Goal: Information Seeking & Learning: Learn about a topic

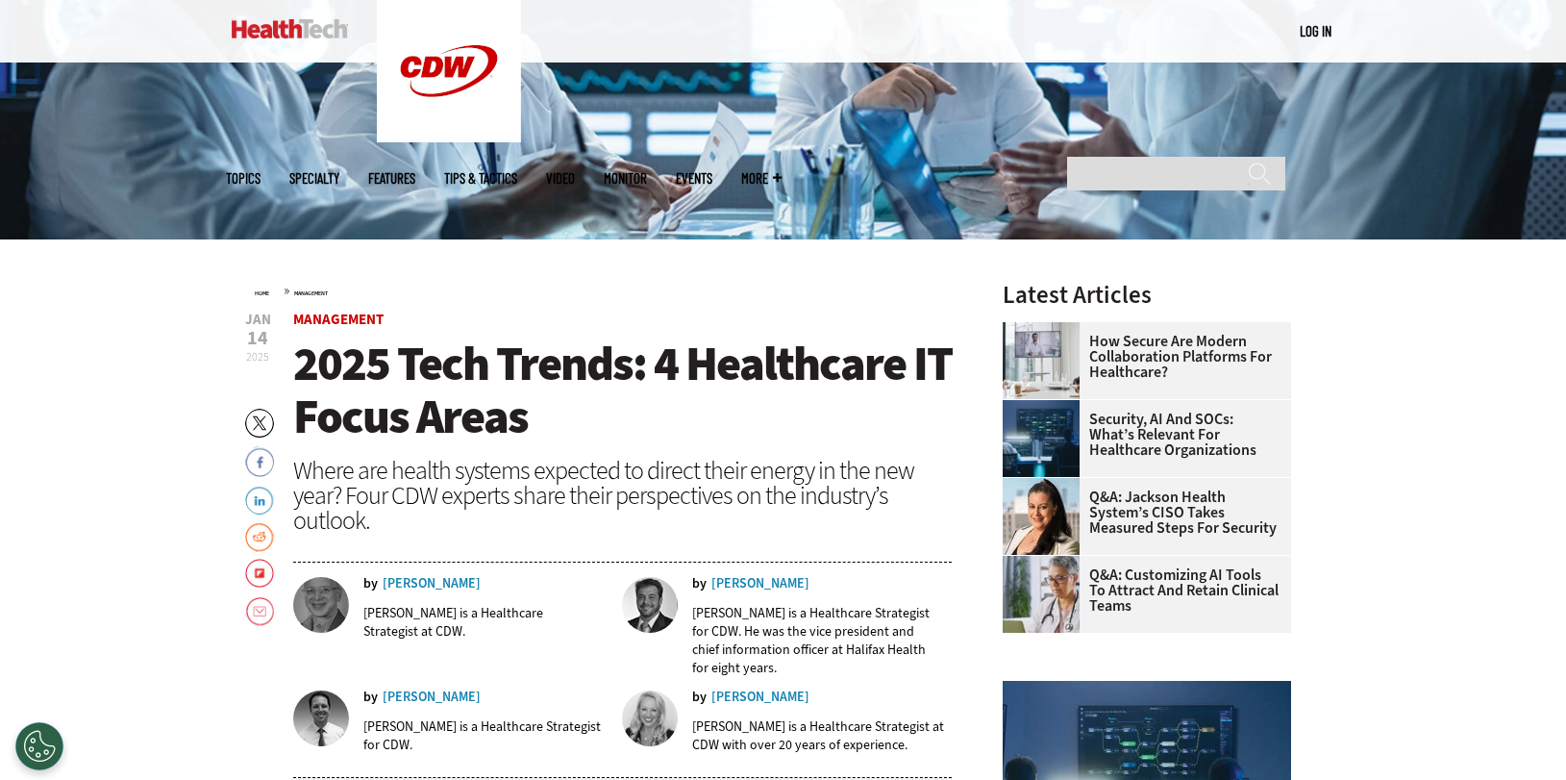
scroll to position [479, 0]
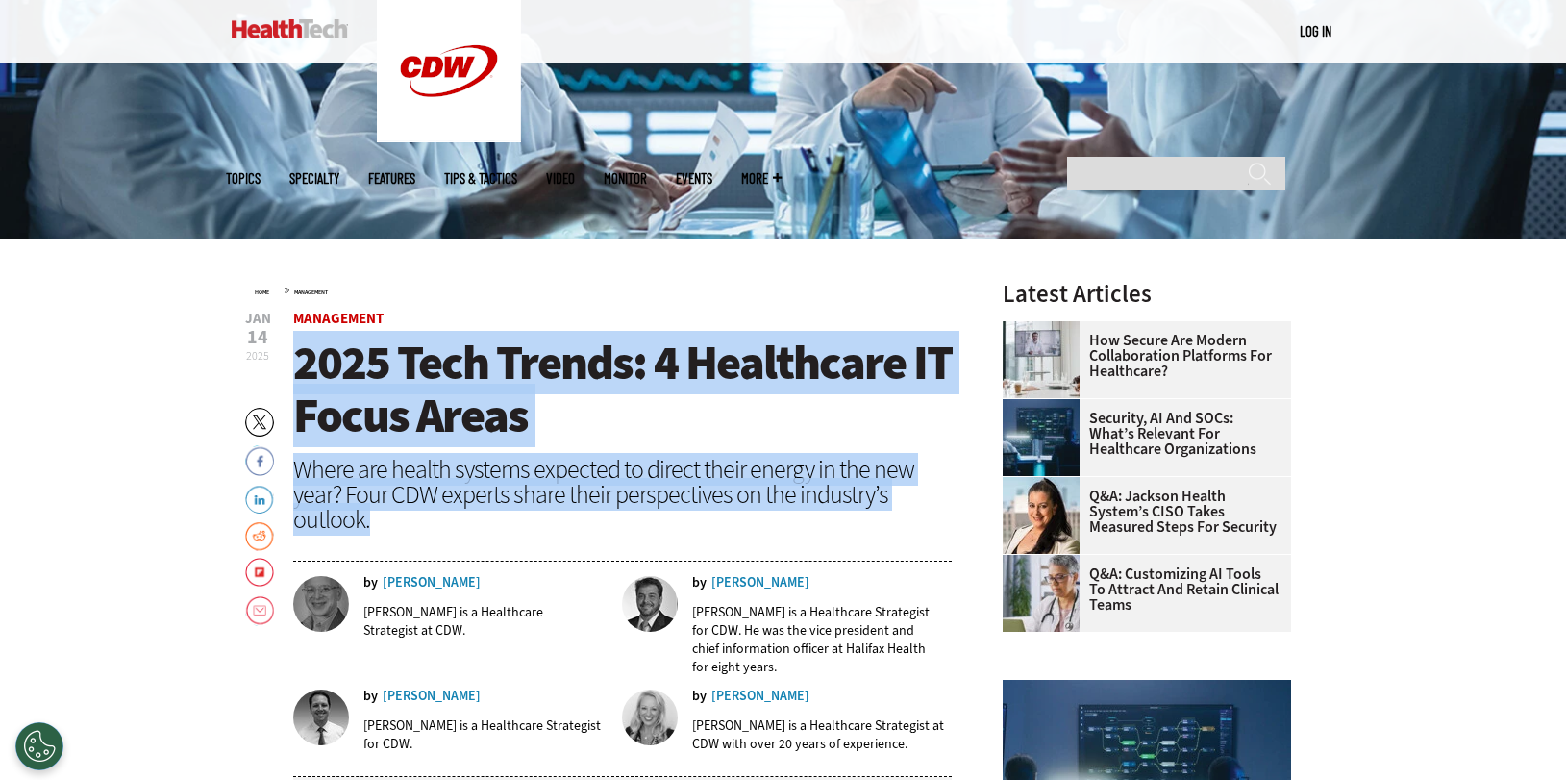
drag, startPoint x: 301, startPoint y: 360, endPoint x: 495, endPoint y: 517, distance: 250.2
click at [495, 517] on header "[DATE] Twitter Facebook LinkedIn Reddit Flipboard Email Management 2025 Tech Tr…" at bounding box center [623, 544] width 660 height 465
copy header "2025 Tech Trends: 4 Healthcare IT Focus Areas Where are health systems expected…"
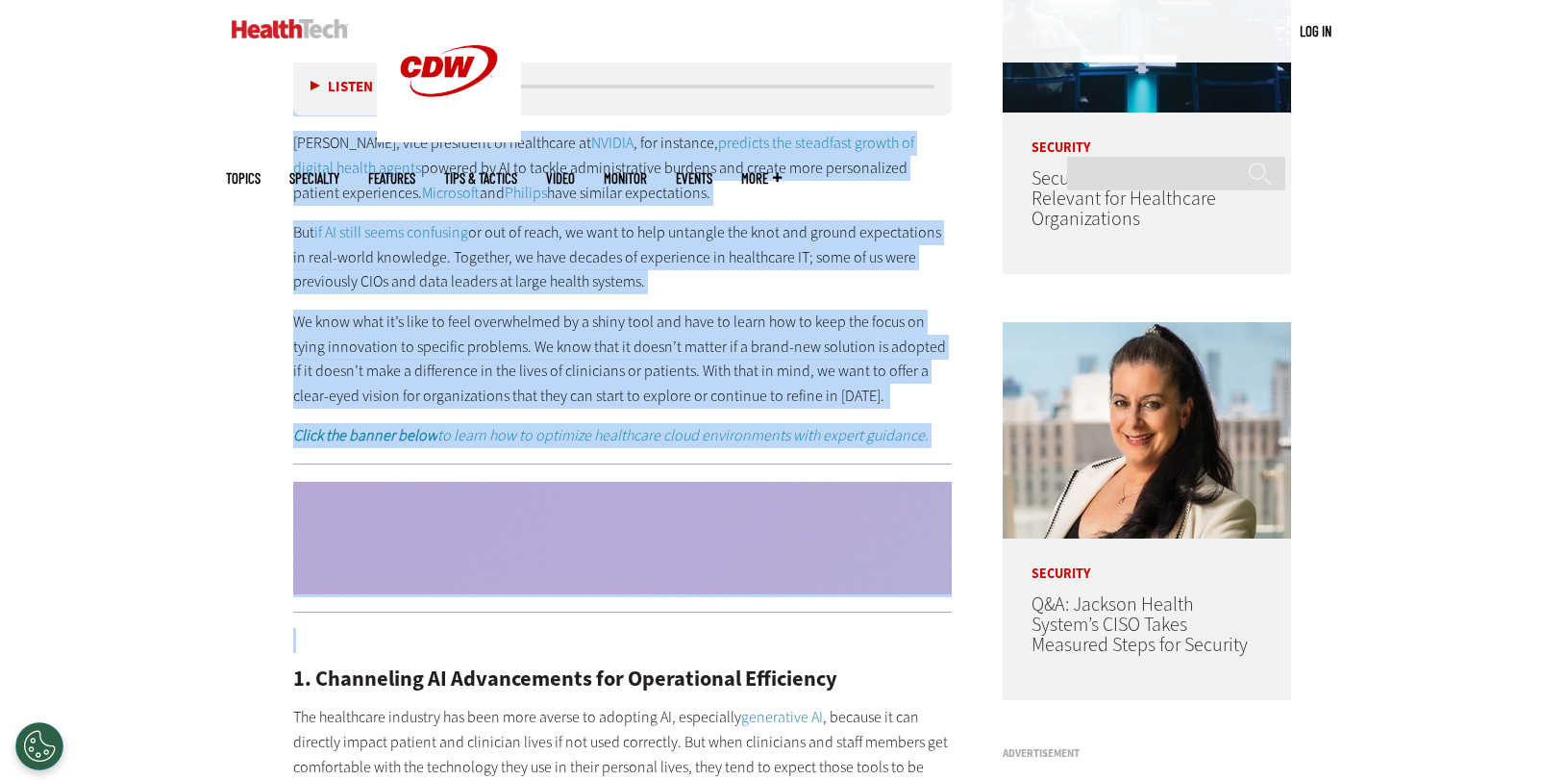
scroll to position [1263, 0]
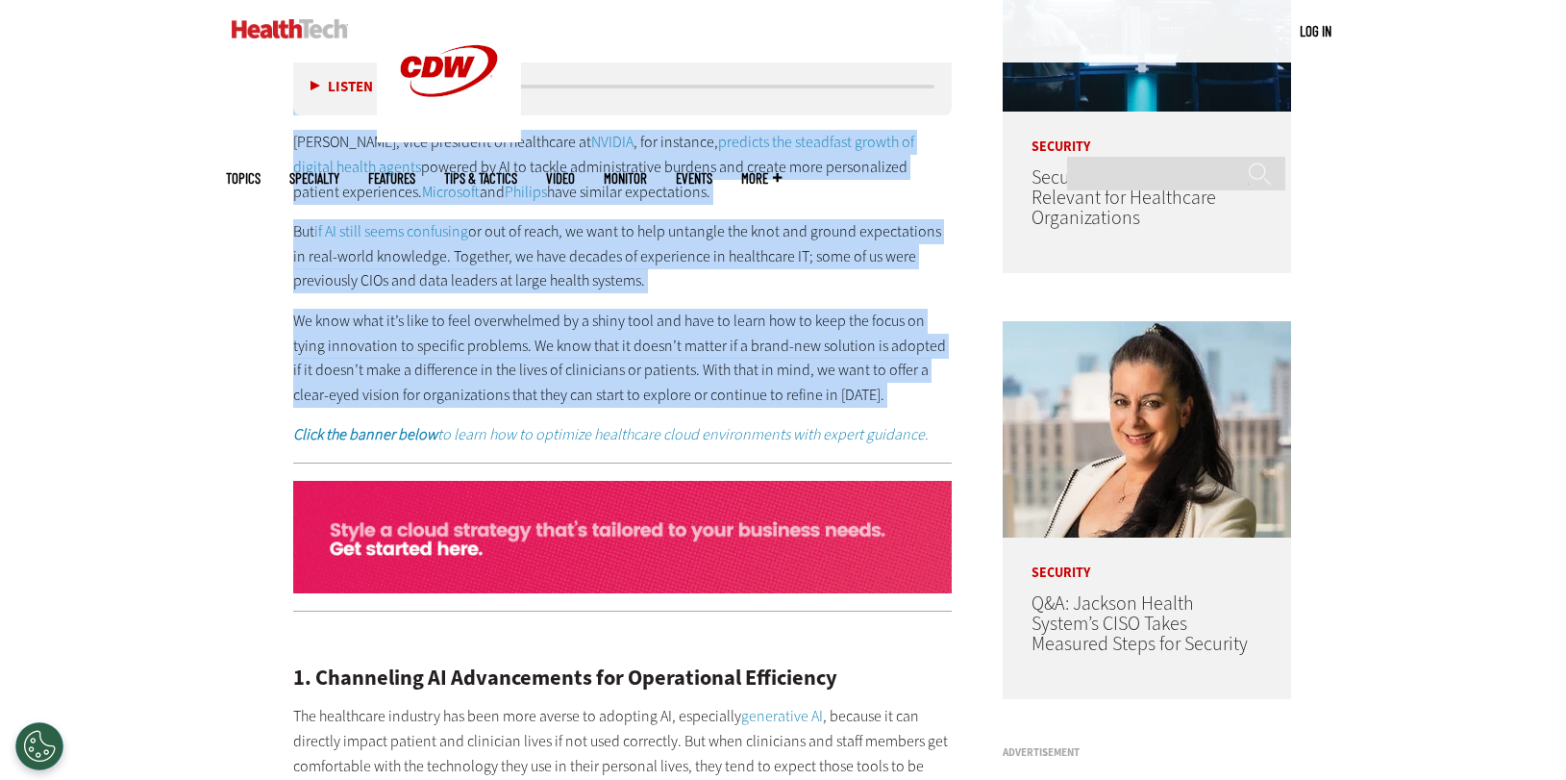
drag, startPoint x: 293, startPoint y: 461, endPoint x: 939, endPoint y: 389, distance: 650.0
click at [939, 389] on div "Artificial intelligence continues to rank highly on trend forecasts for the new…" at bounding box center [623, 256] width 660 height 382
copy div "Loremipsum dolorsitamet consectet ad elit seddoe te incid utlaboree dol mag ali…"
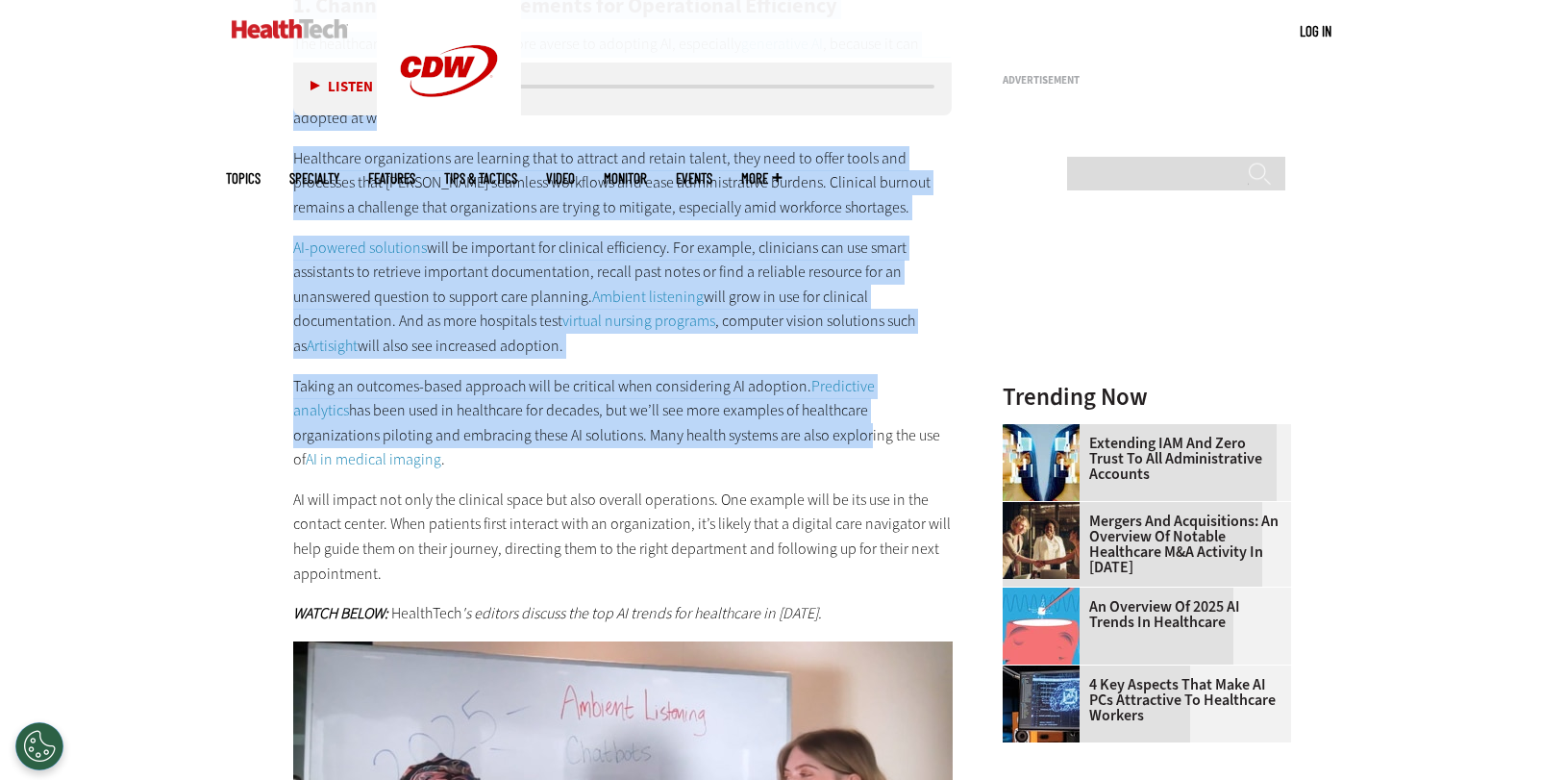
scroll to position [1936, 0]
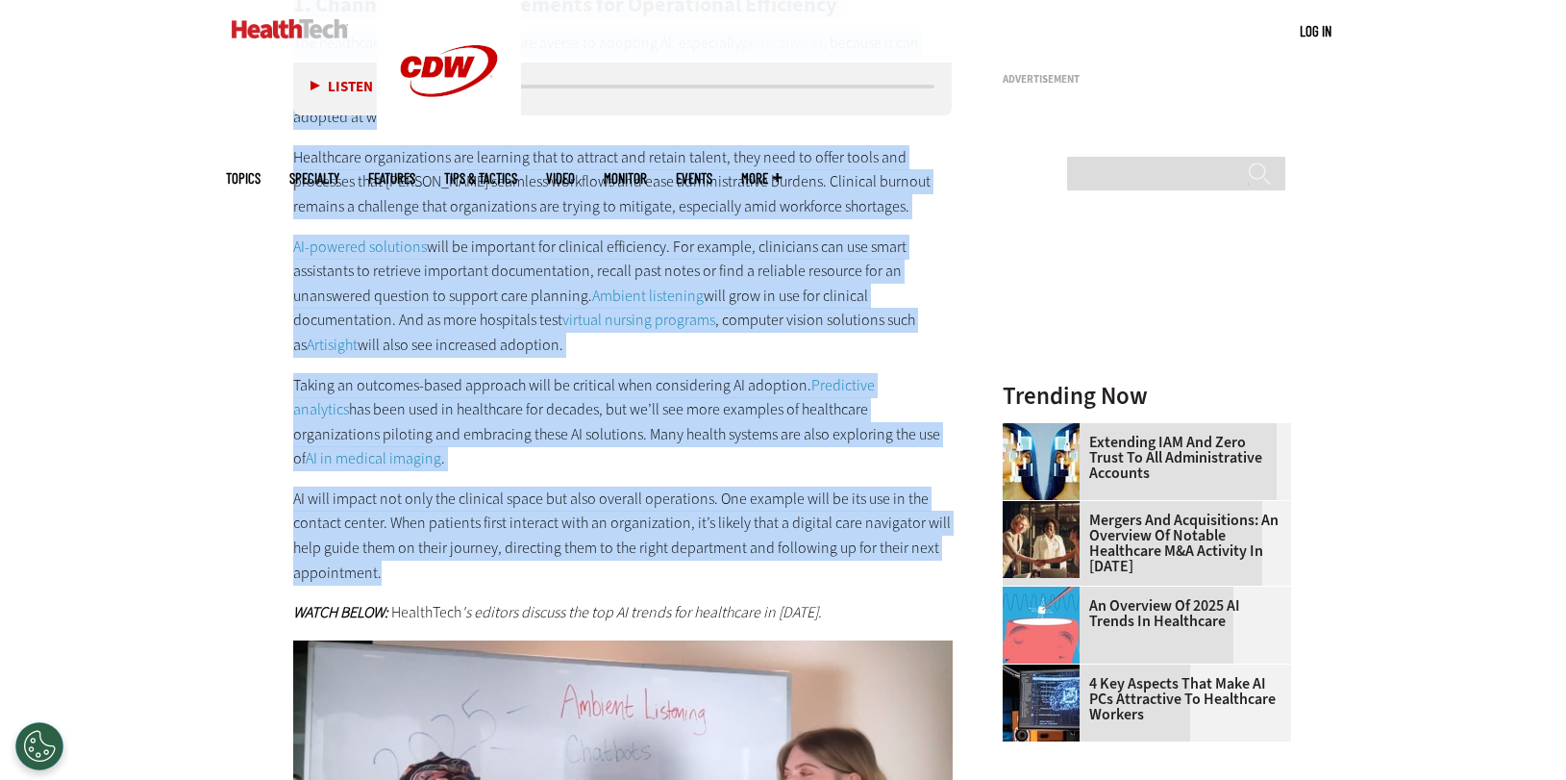
drag, startPoint x: 298, startPoint y: 289, endPoint x: 744, endPoint y: 546, distance: 514.7
click at [744, 546] on div "1. Channeling AI Advancements for Operational Efficiency The healthcare industr…" at bounding box center [623, 289] width 660 height 670
copy div "6. Loremipsum DO Sitametconse adi Elitseddoei Temporinci Utl etdolorema aliquae…"
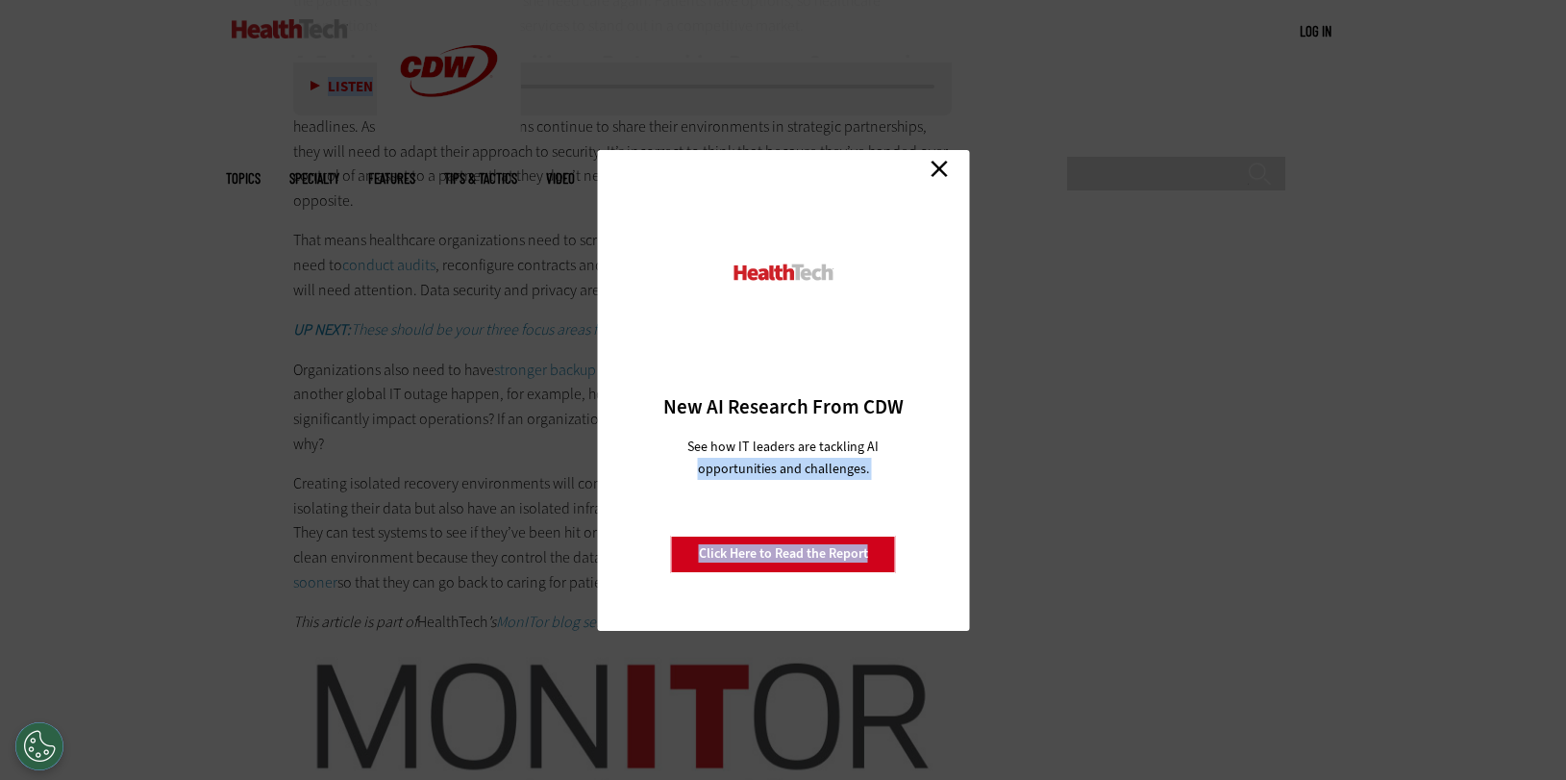
scroll to position [3763, 0]
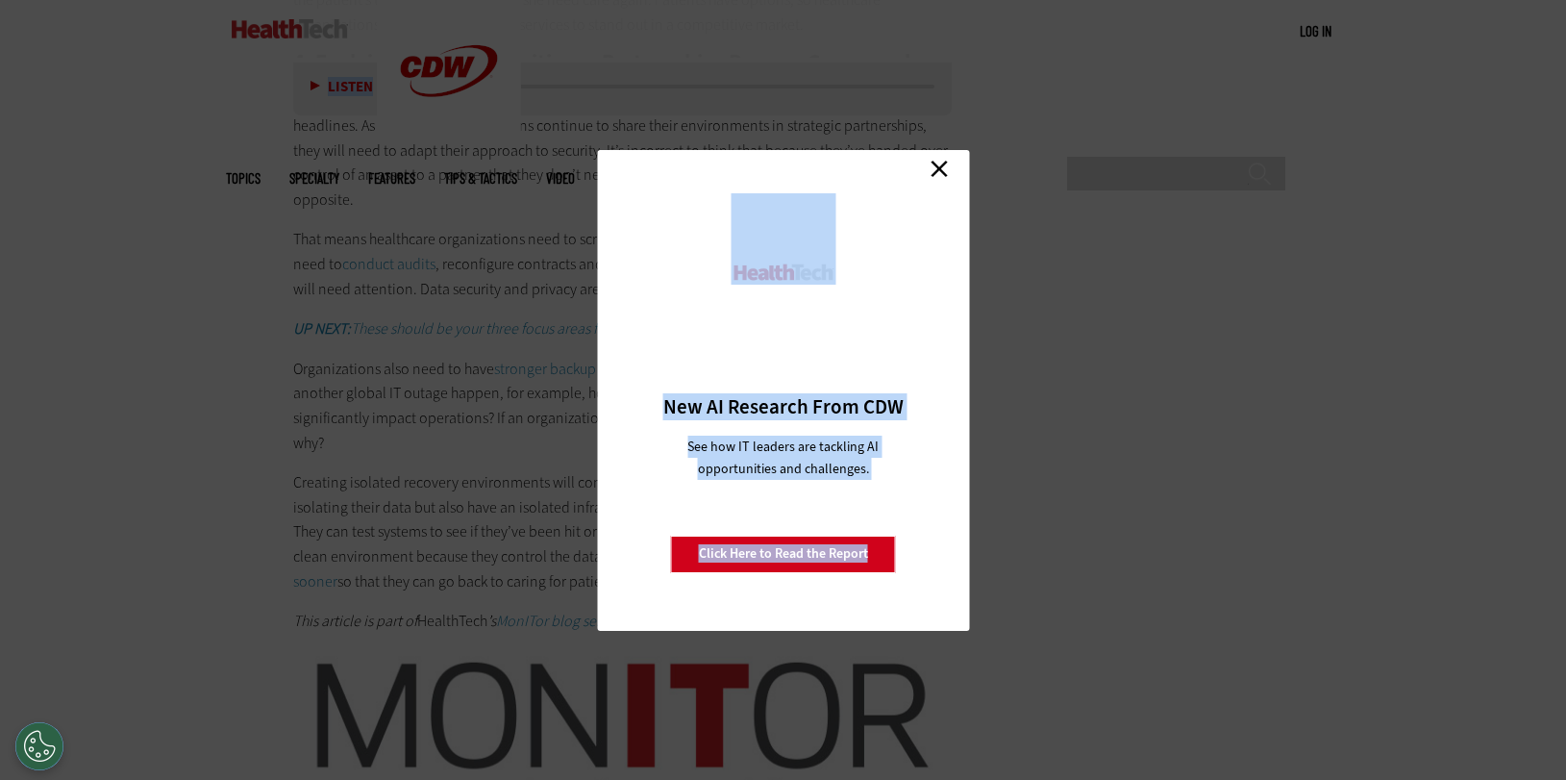
drag, startPoint x: 293, startPoint y: 377, endPoint x: 747, endPoint y: 389, distance: 454.0
click at [935, 165] on link "Close" at bounding box center [939, 169] width 29 height 29
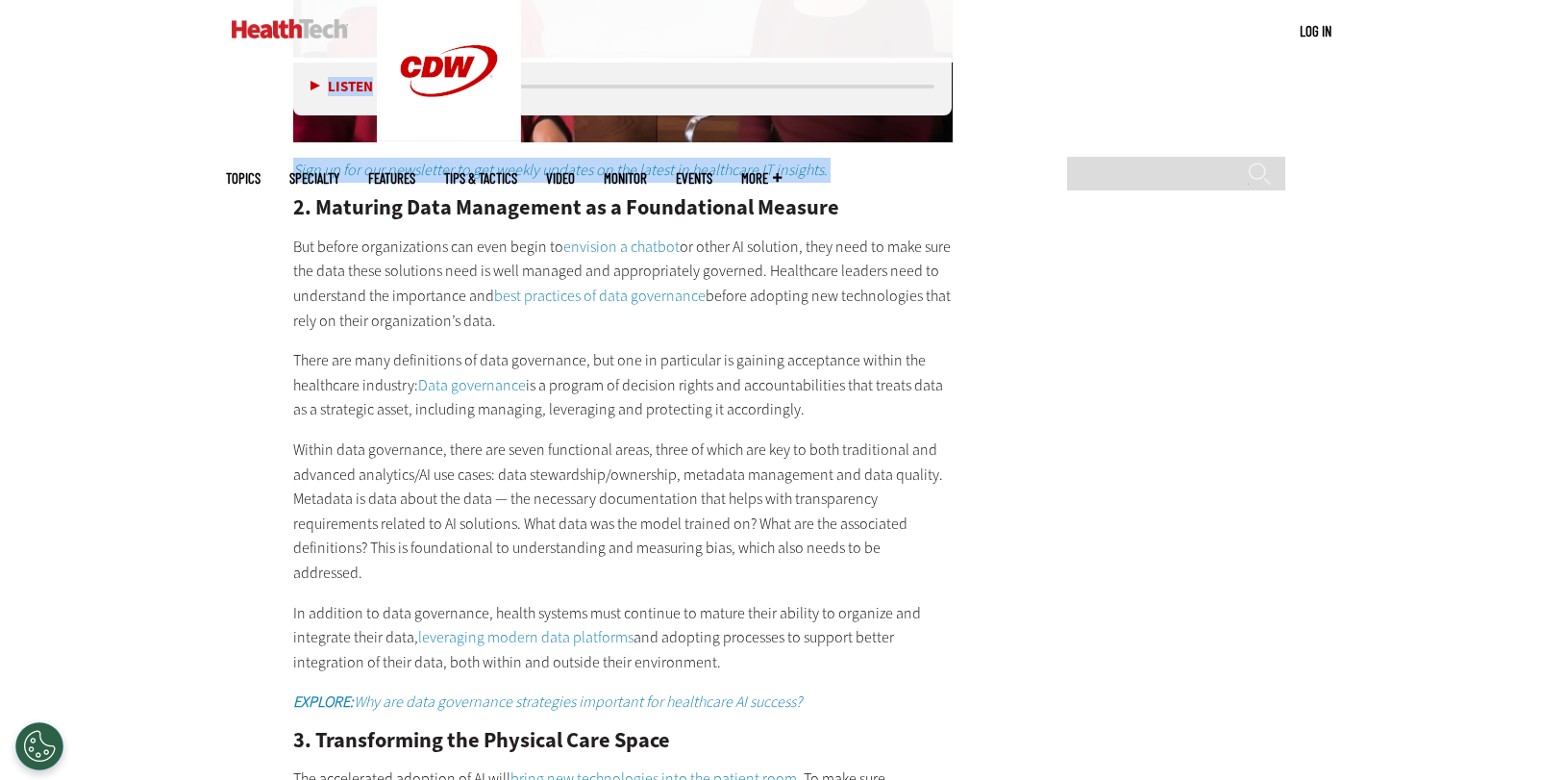
scroll to position [2803, 0]
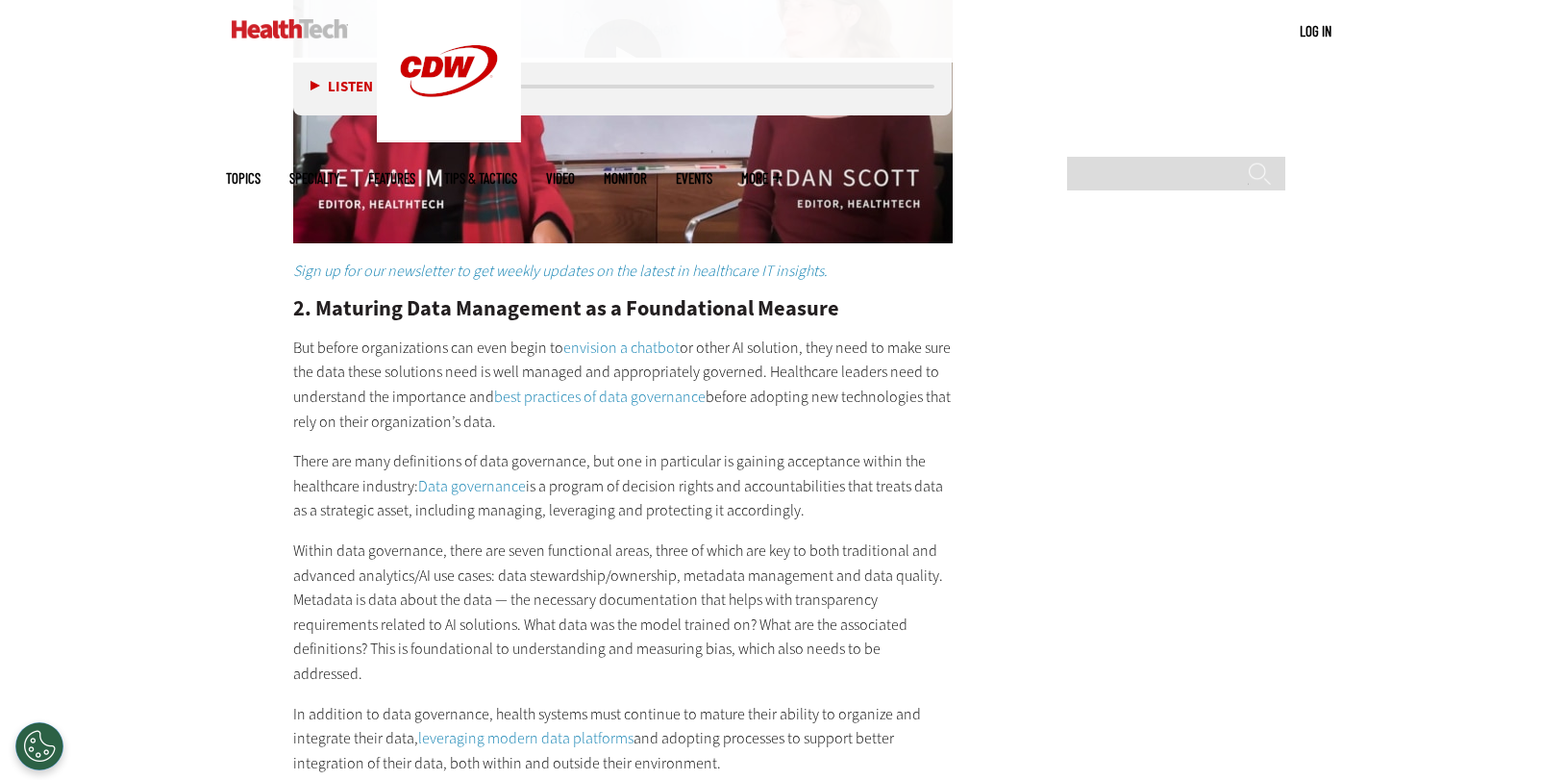
click at [657, 468] on p "There are many definitions of data governance, but one in particular is gaining…" at bounding box center [623, 486] width 660 height 74
drag, startPoint x: 293, startPoint y: 281, endPoint x: 773, endPoint y: 706, distance: 640.9
copy div "0. Loremips Dolo Sitametcon ad e Seddoeiusmod Tempori Utl etdolo magnaaliquaen …"
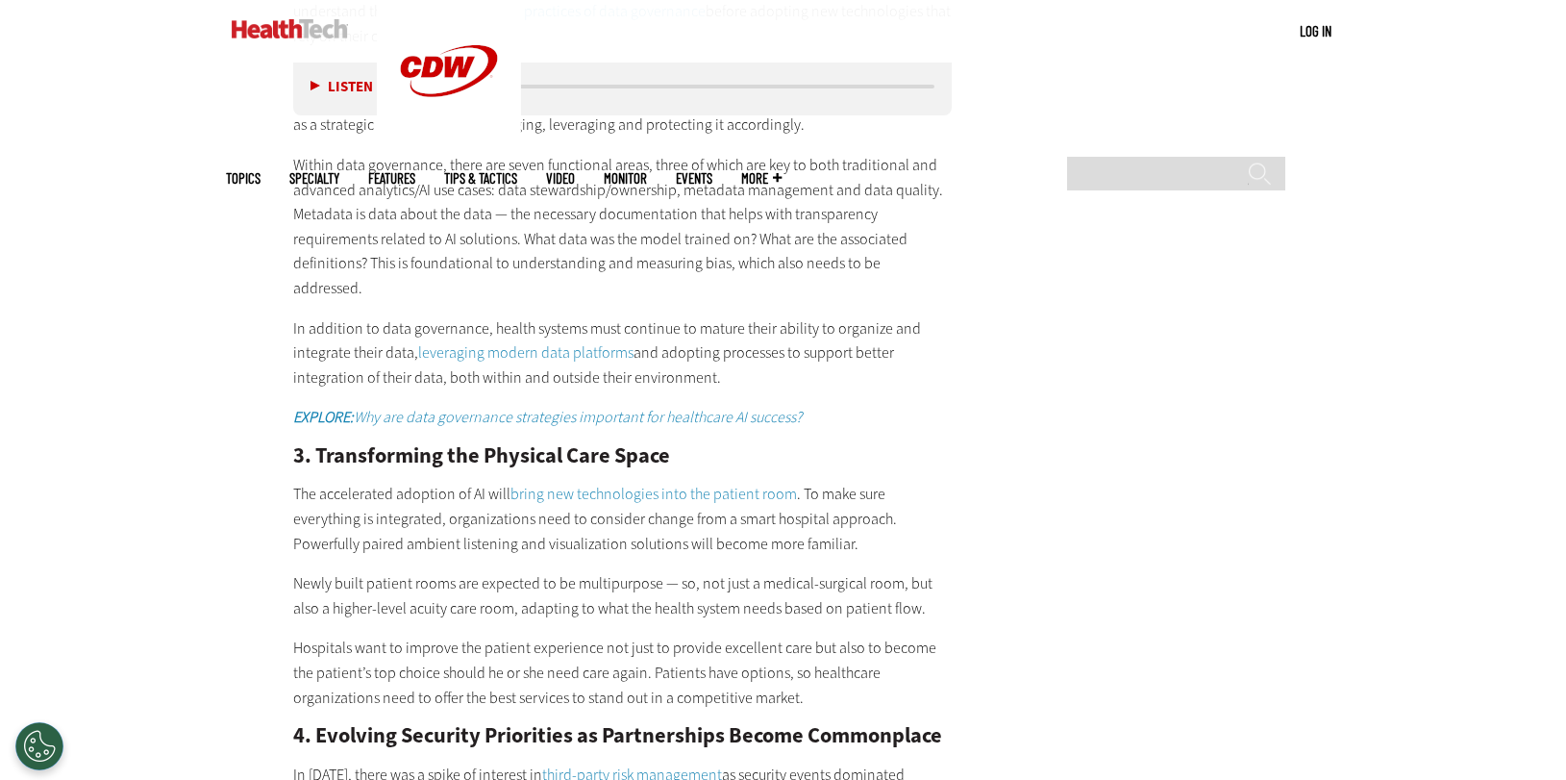
scroll to position [3283, 0]
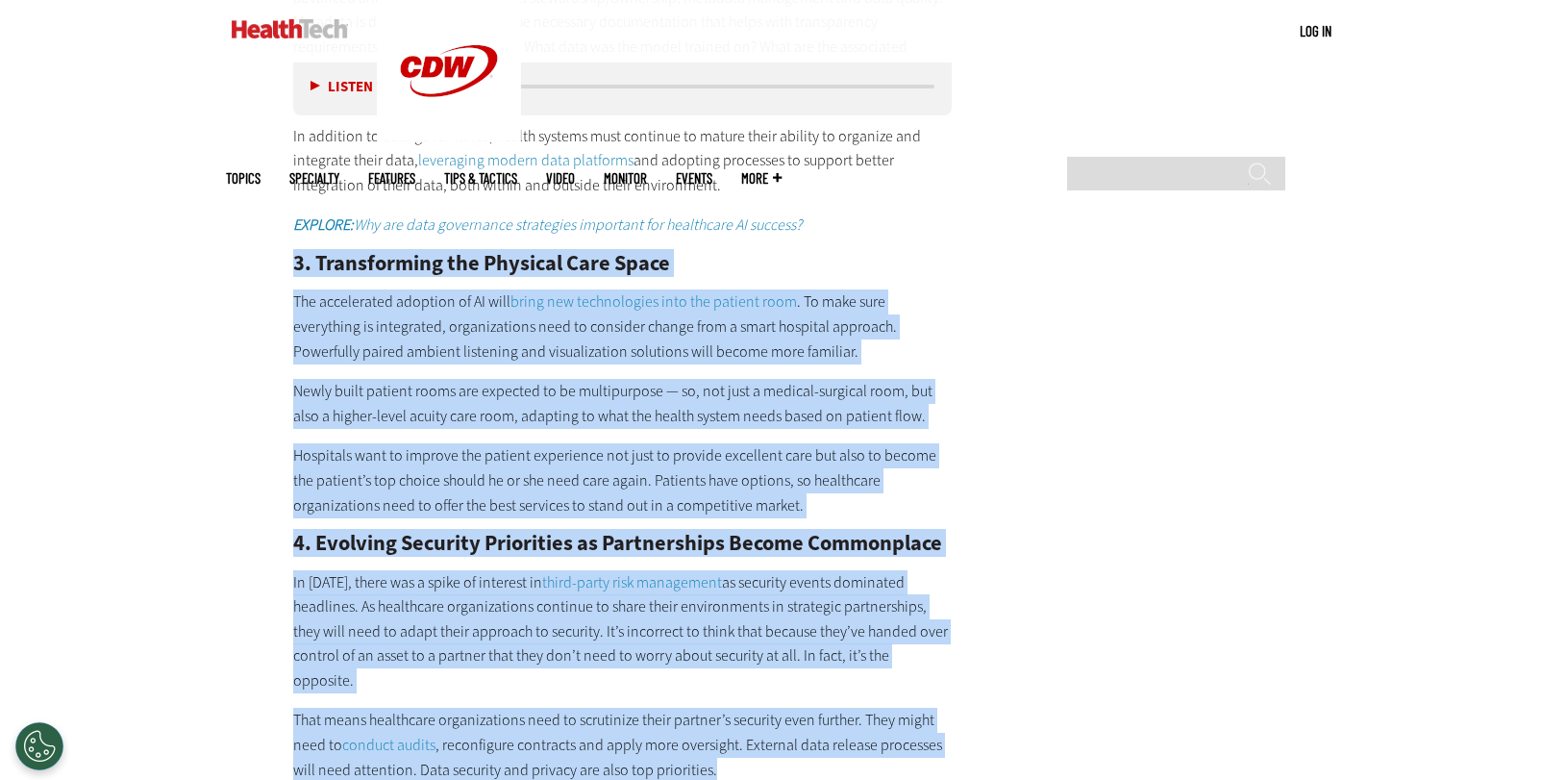
drag, startPoint x: 295, startPoint y: 212, endPoint x: 850, endPoint y: 686, distance: 729.1
click at [850, 686] on div "Sign up for our newsletter to get weekly updates on the latest in healthcare IT…" at bounding box center [623, 523] width 660 height 1685
copy div "0. Loremipsumdo sit Ametcons Adip Elits Doe temporincid utlabore et DO magn ali…"
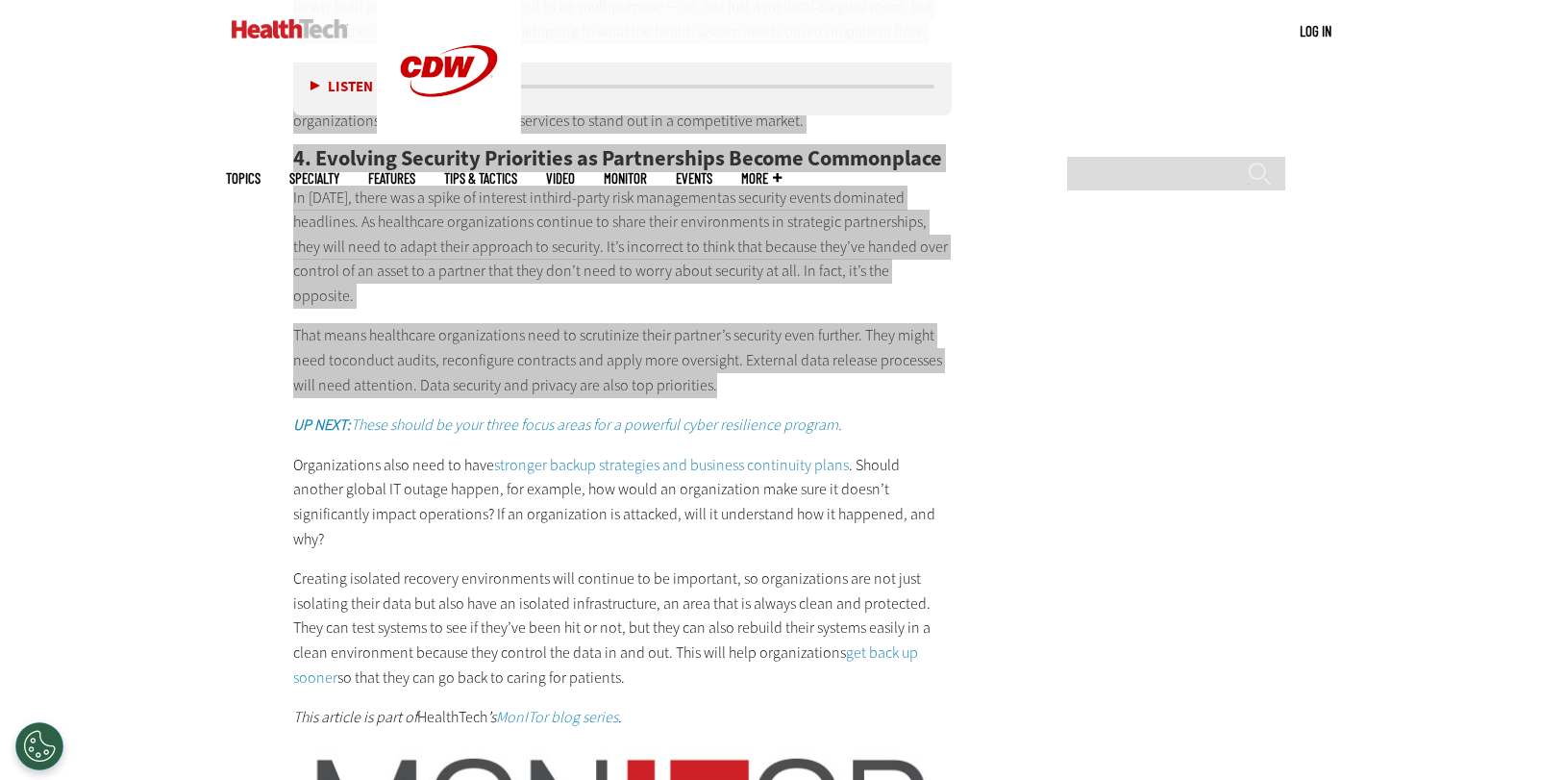
scroll to position [3763, 0]
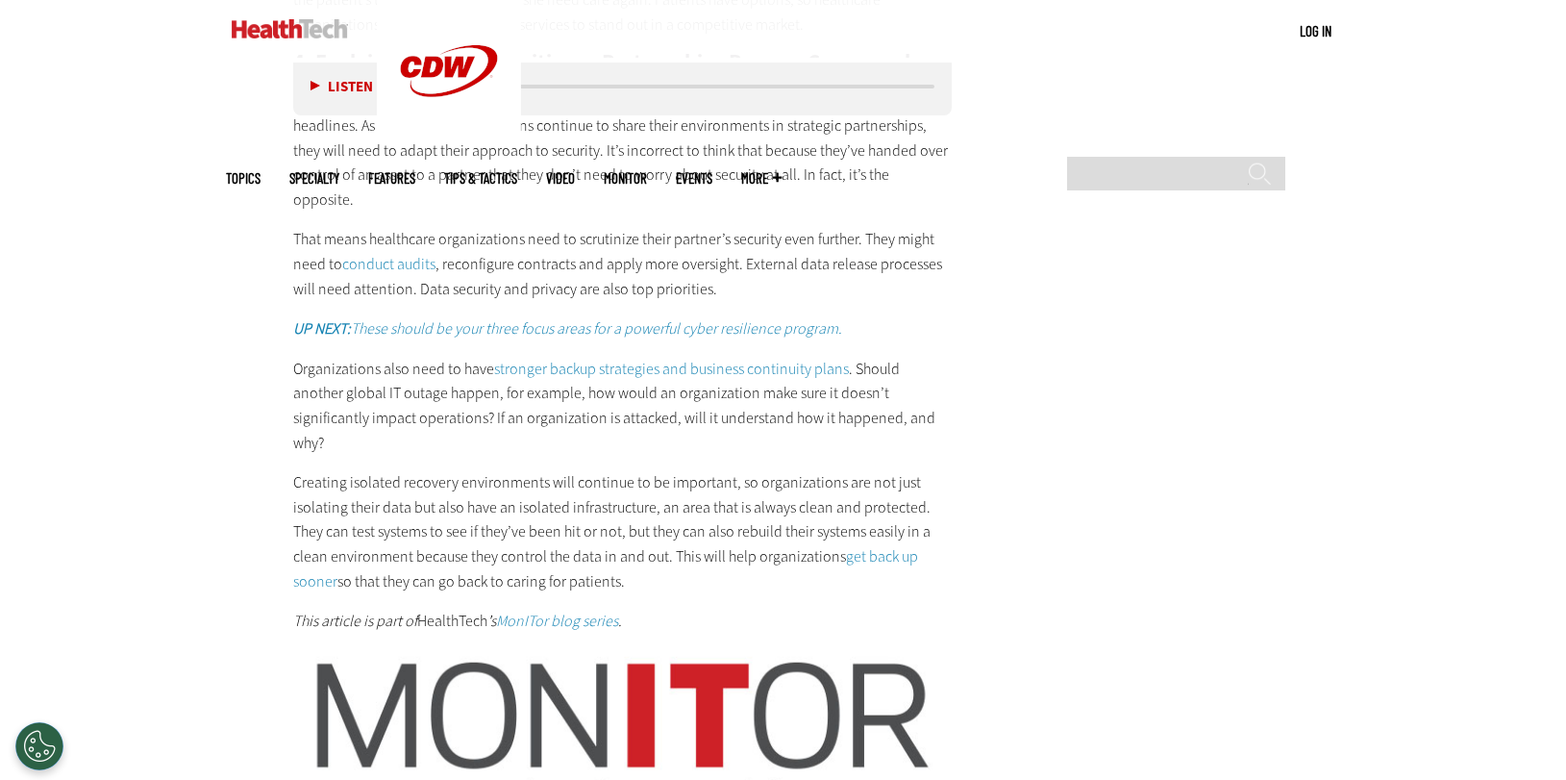
click at [293, 357] on p "Organizations also need to have stronger backup strategies and business continu…" at bounding box center [623, 406] width 660 height 98
drag, startPoint x: 294, startPoint y: 295, endPoint x: 707, endPoint y: 487, distance: 455.1
click at [707, 487] on div "Sign up for our newsletter to get weekly updates on the latest in healthcare IT…" at bounding box center [623, 42] width 660 height 1685
copy div "Organizations also need to have stronger backup strategies and business continu…"
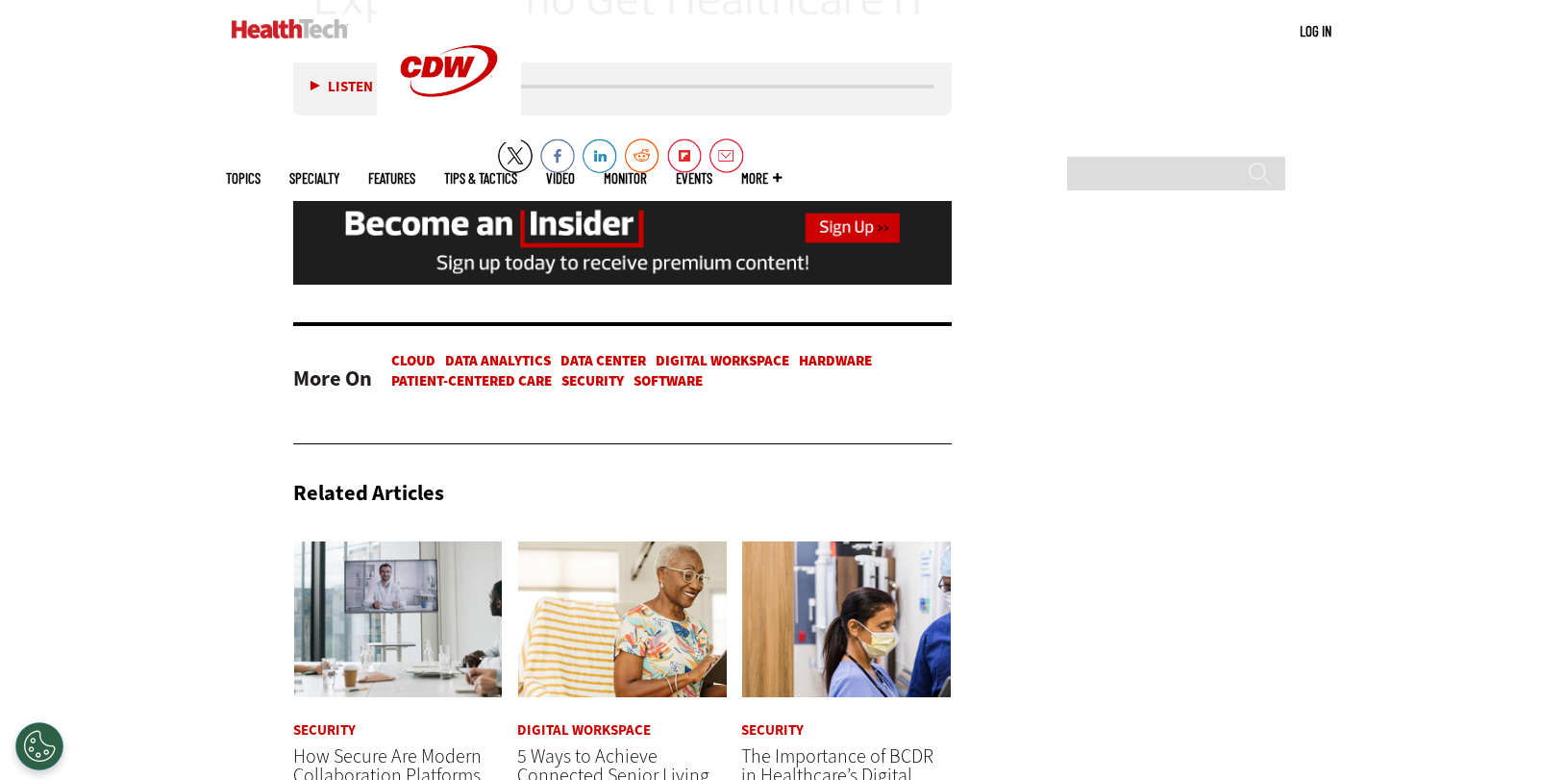
scroll to position [4499, 0]
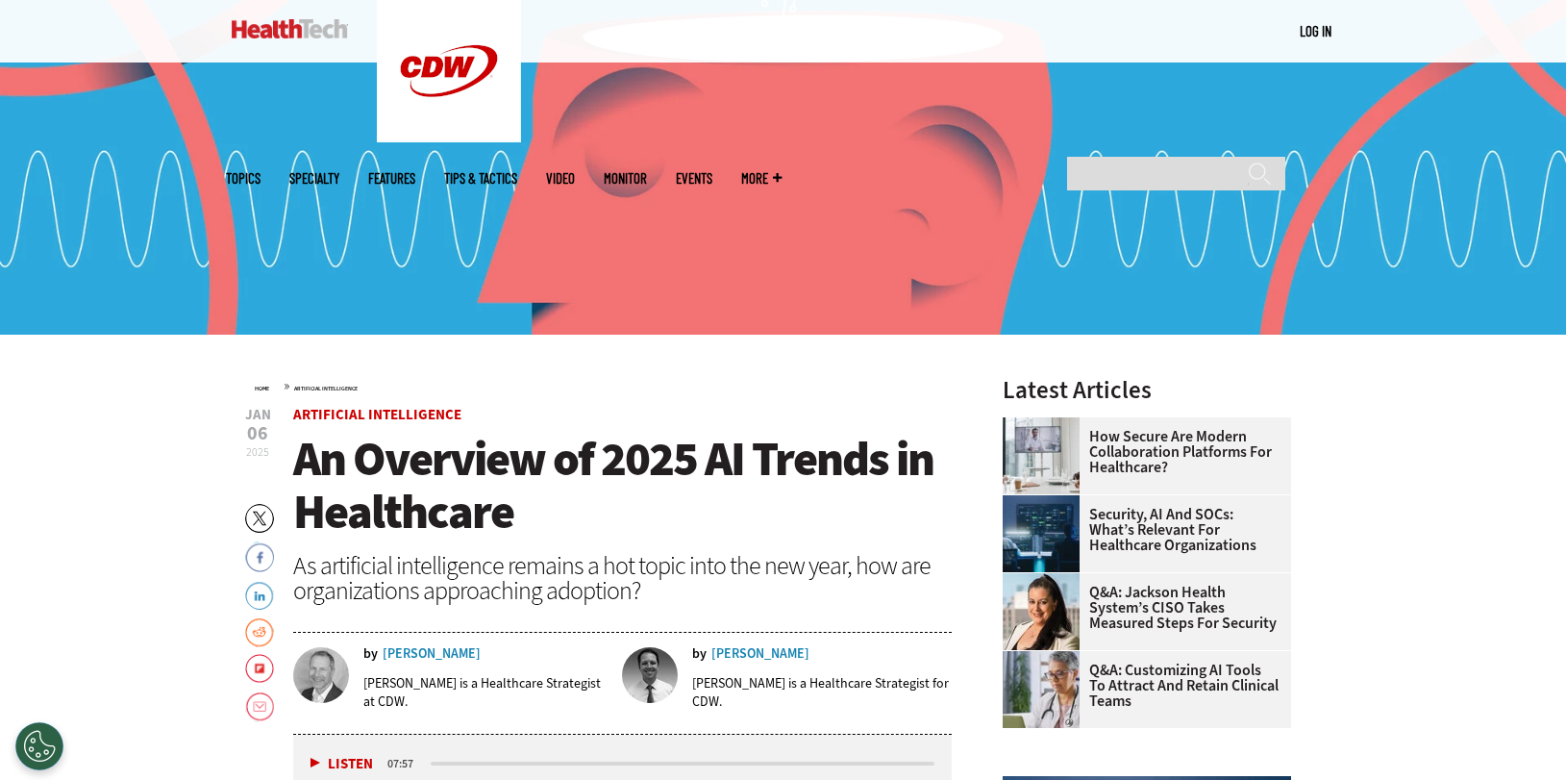
scroll to position [384, 0]
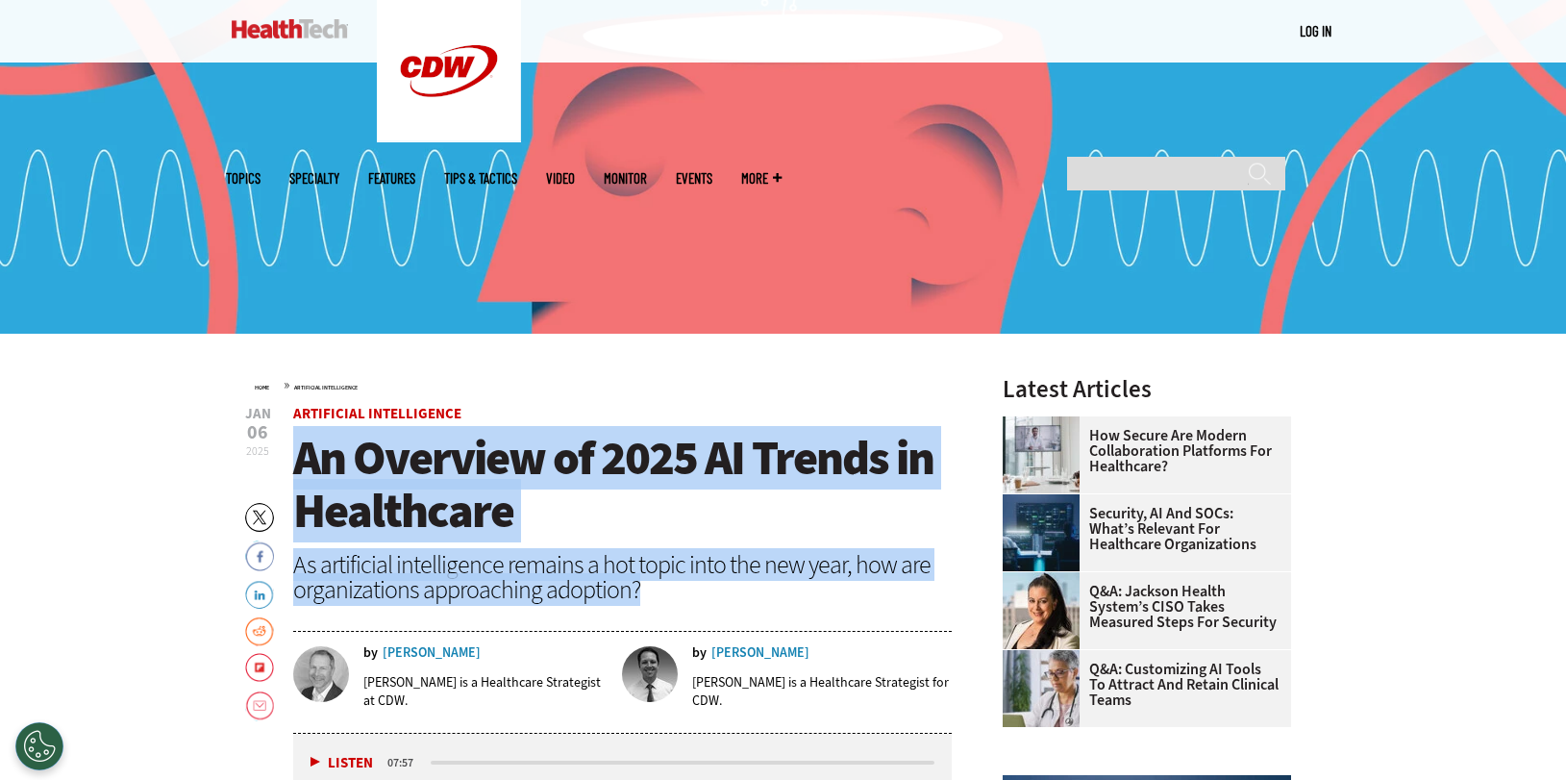
drag, startPoint x: 294, startPoint y: 460, endPoint x: 672, endPoint y: 593, distance: 400.8
click at [672, 593] on header "Jan 06 2025 Twitter Facebook LinkedIn Reddit Flipboard Email Artificial Intelli…" at bounding box center [623, 570] width 660 height 327
copy header "An Overview of 2025 AI Trends in Healthcare As artificial intelligence remains …"
click at [836, 520] on h1 "An Overview of 2025 AI Trends in Healthcare" at bounding box center [623, 485] width 660 height 106
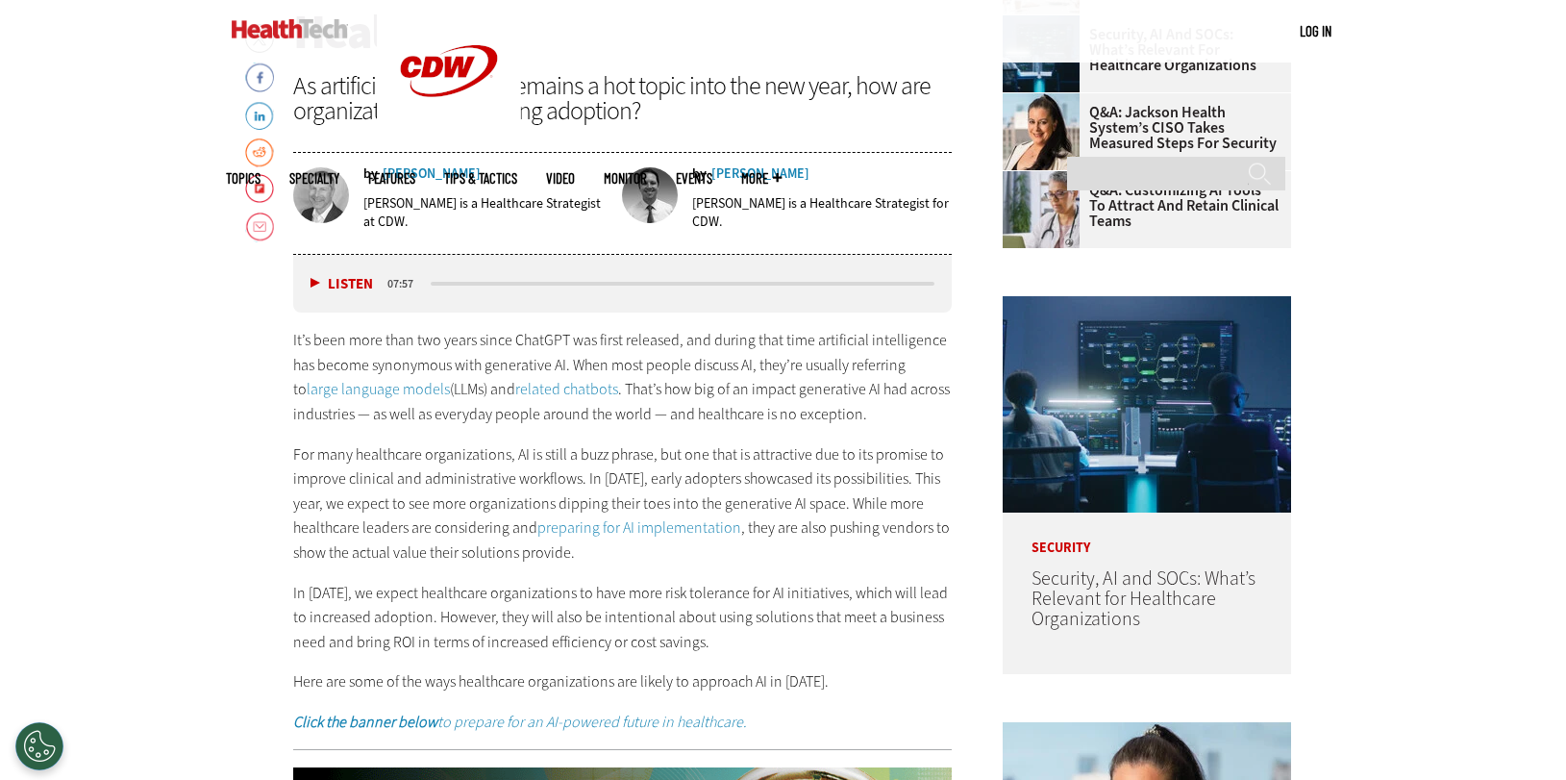
scroll to position [863, 0]
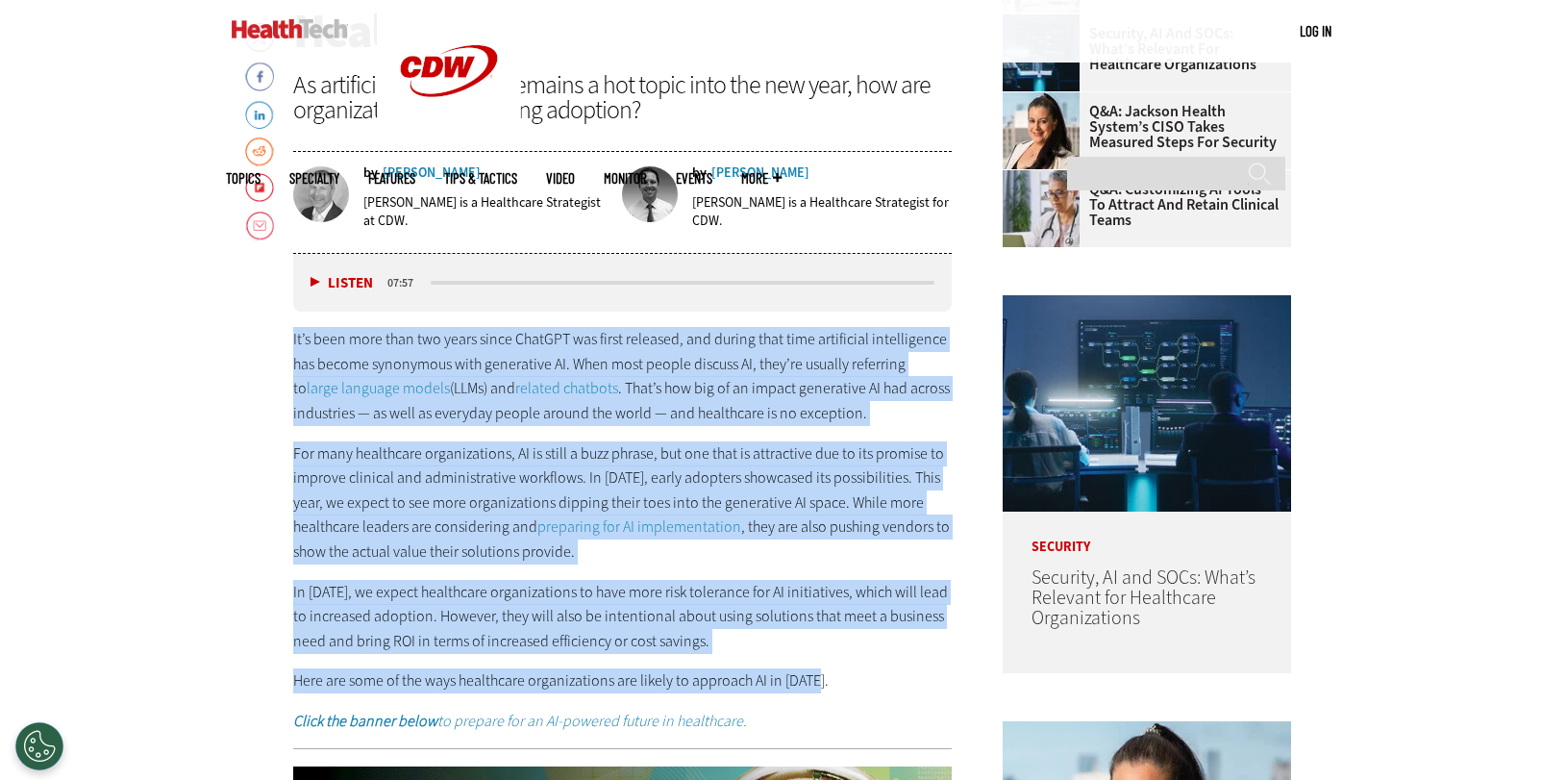
drag, startPoint x: 293, startPoint y: 335, endPoint x: 825, endPoint y: 666, distance: 626.7
click at [825, 666] on div "It’s been more than two years since ChatGPT was first released, and during that…" at bounding box center [623, 530] width 660 height 406
copy div "It’s been more than two years since ChatGPT was first released, and during that…"
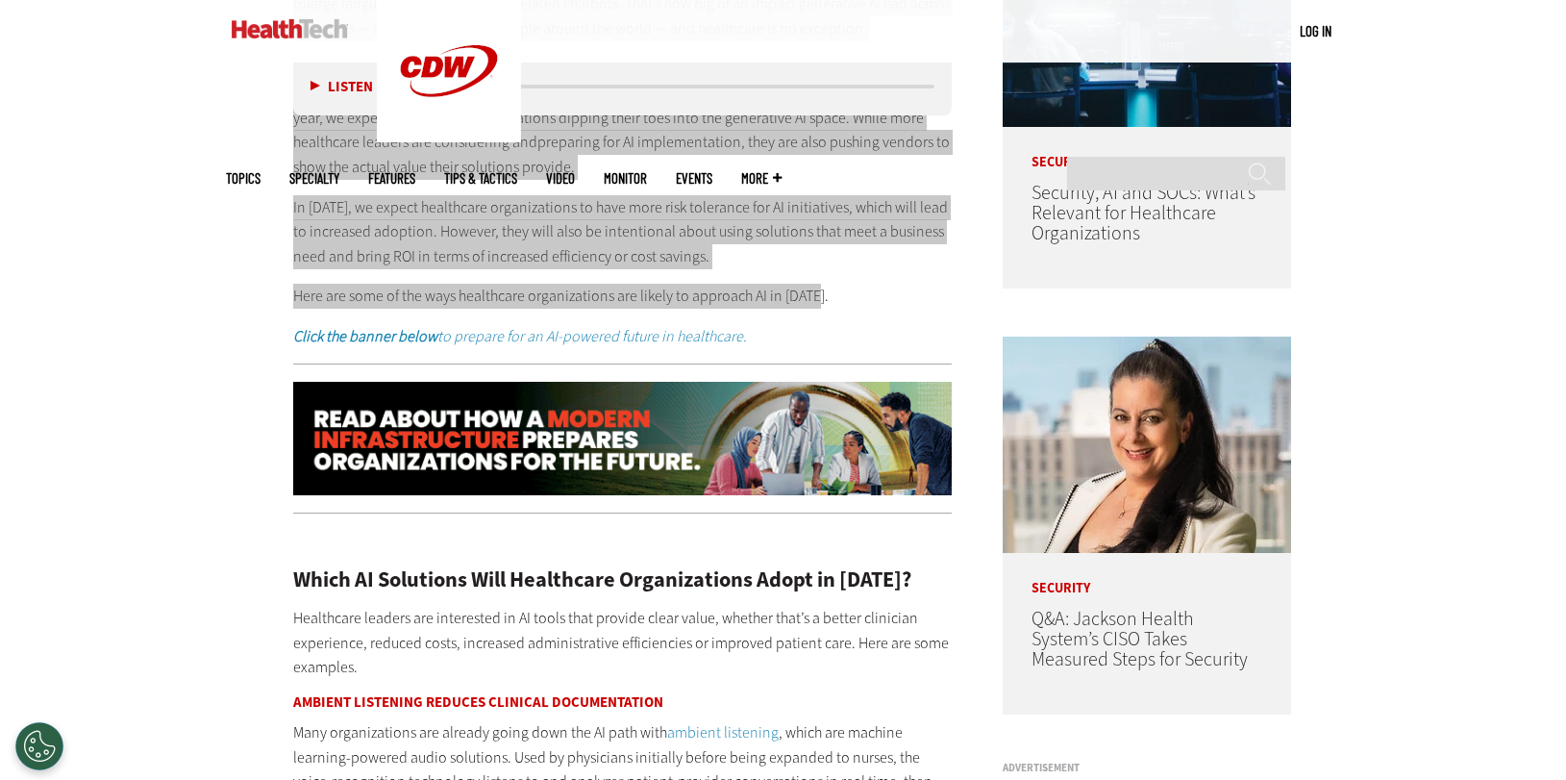
scroll to position [1633, 0]
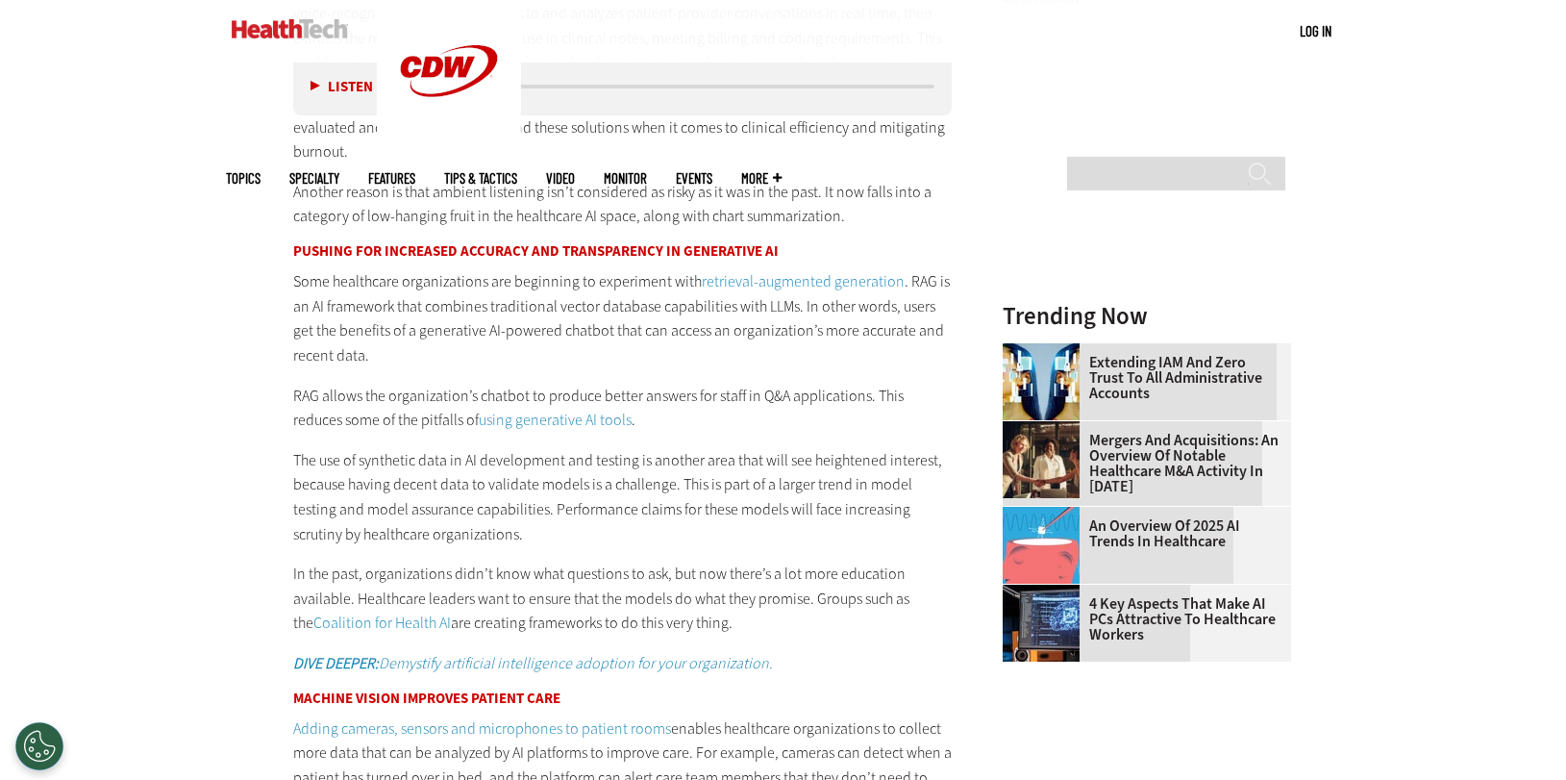
drag, startPoint x: 294, startPoint y: 198, endPoint x: 749, endPoint y: 613, distance: 615.9
copy div "Which AI Solutions Will Healthcare Organizations Adopt in 2025? Healthcare lead…"
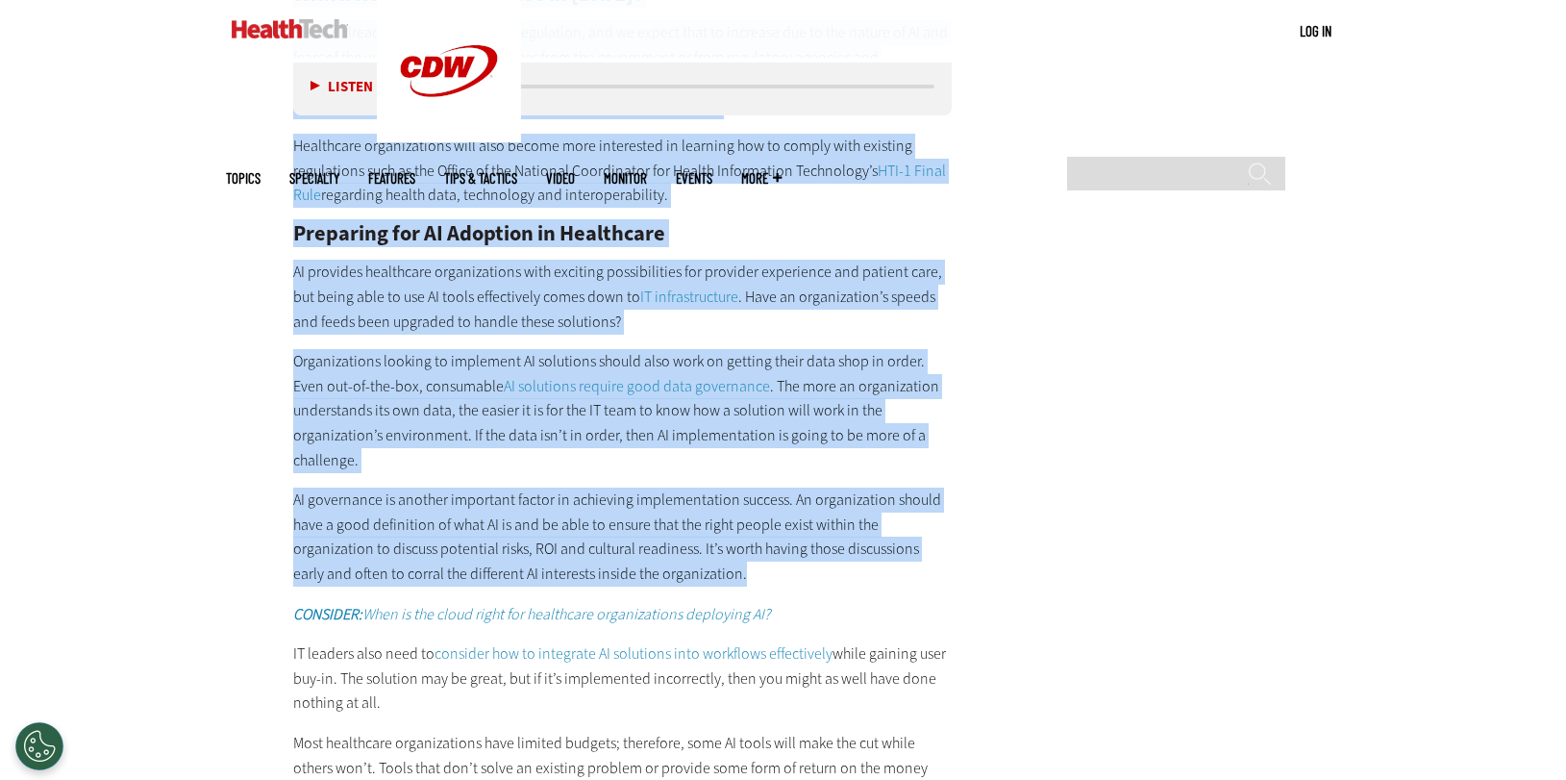
drag, startPoint x: 295, startPoint y: 503, endPoint x: 754, endPoint y: 575, distance: 464.3
click at [754, 575] on div "Which AI Solutions Will Healthcare Organizations Adopt in 2025? Healthcare lead…" at bounding box center [623, 42] width 660 height 2484
copy div "Machine Vision Improves Patient Care Adding cameras, sensors and microphones to…"
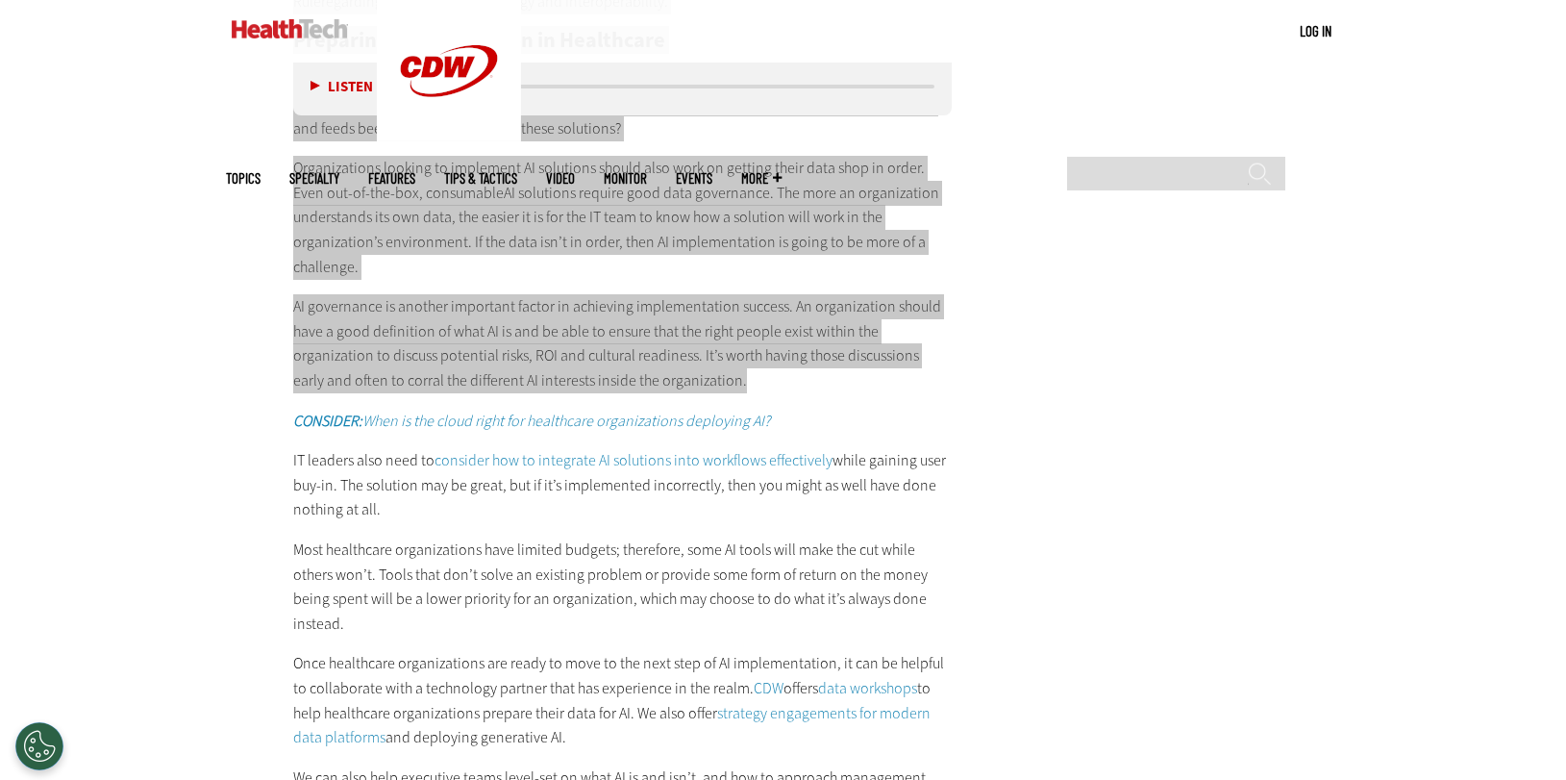
scroll to position [3266, 0]
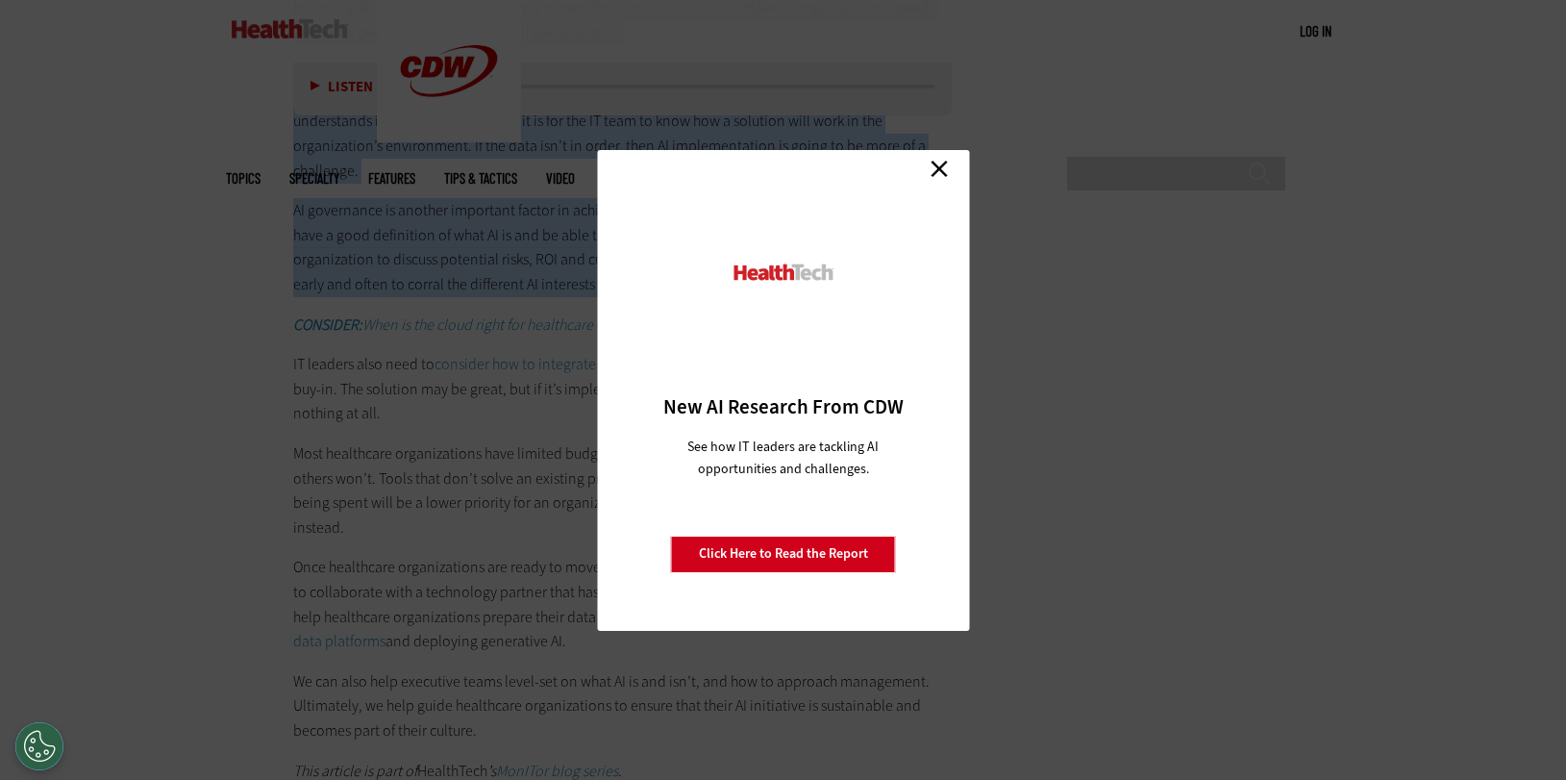
click at [945, 166] on link "Close" at bounding box center [939, 169] width 29 height 29
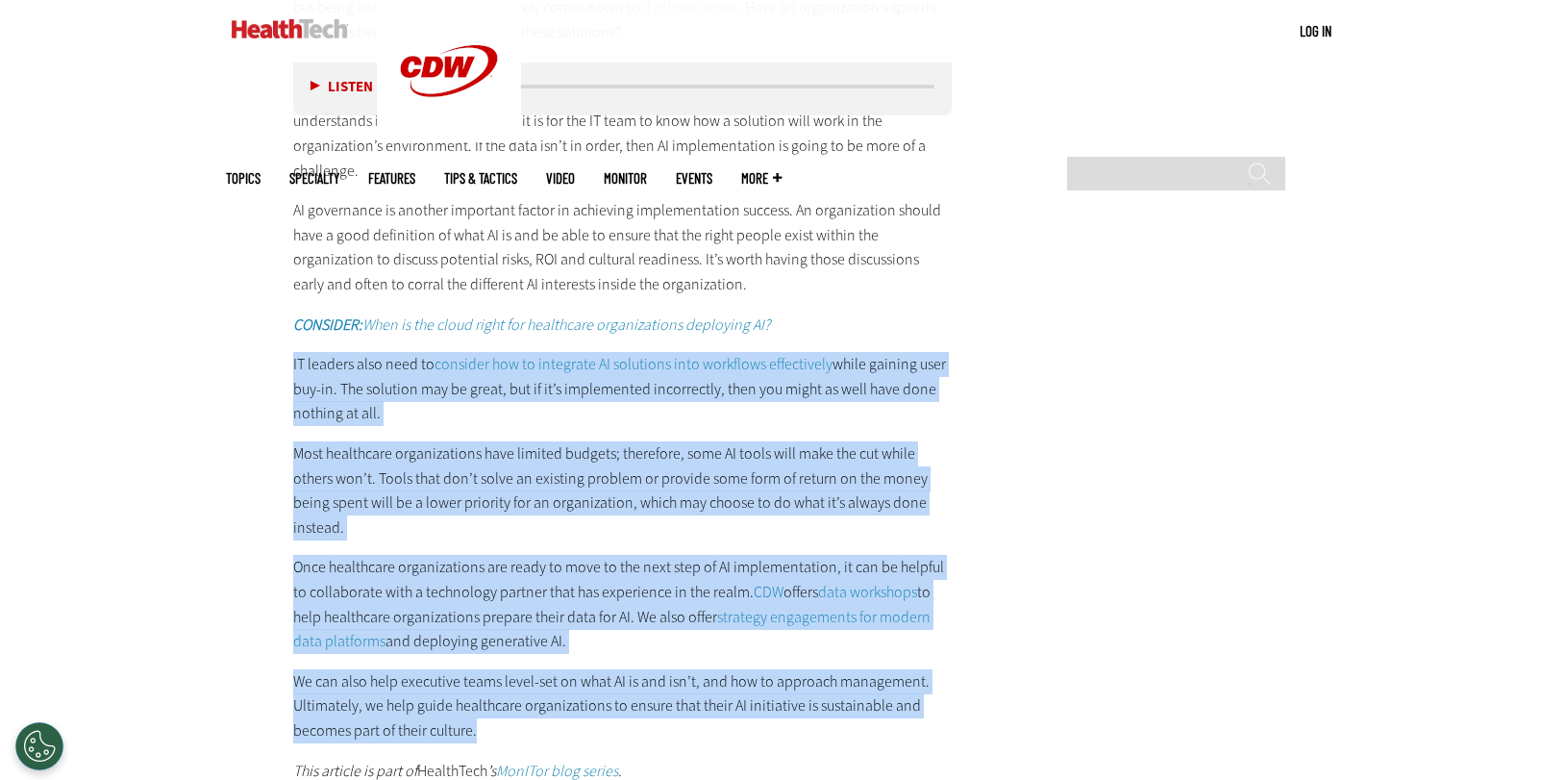
drag, startPoint x: 293, startPoint y: 362, endPoint x: 786, endPoint y: 700, distance: 596.9
copy div "IT leaders also need to consider how to integrate AI solutions into workflows e…"
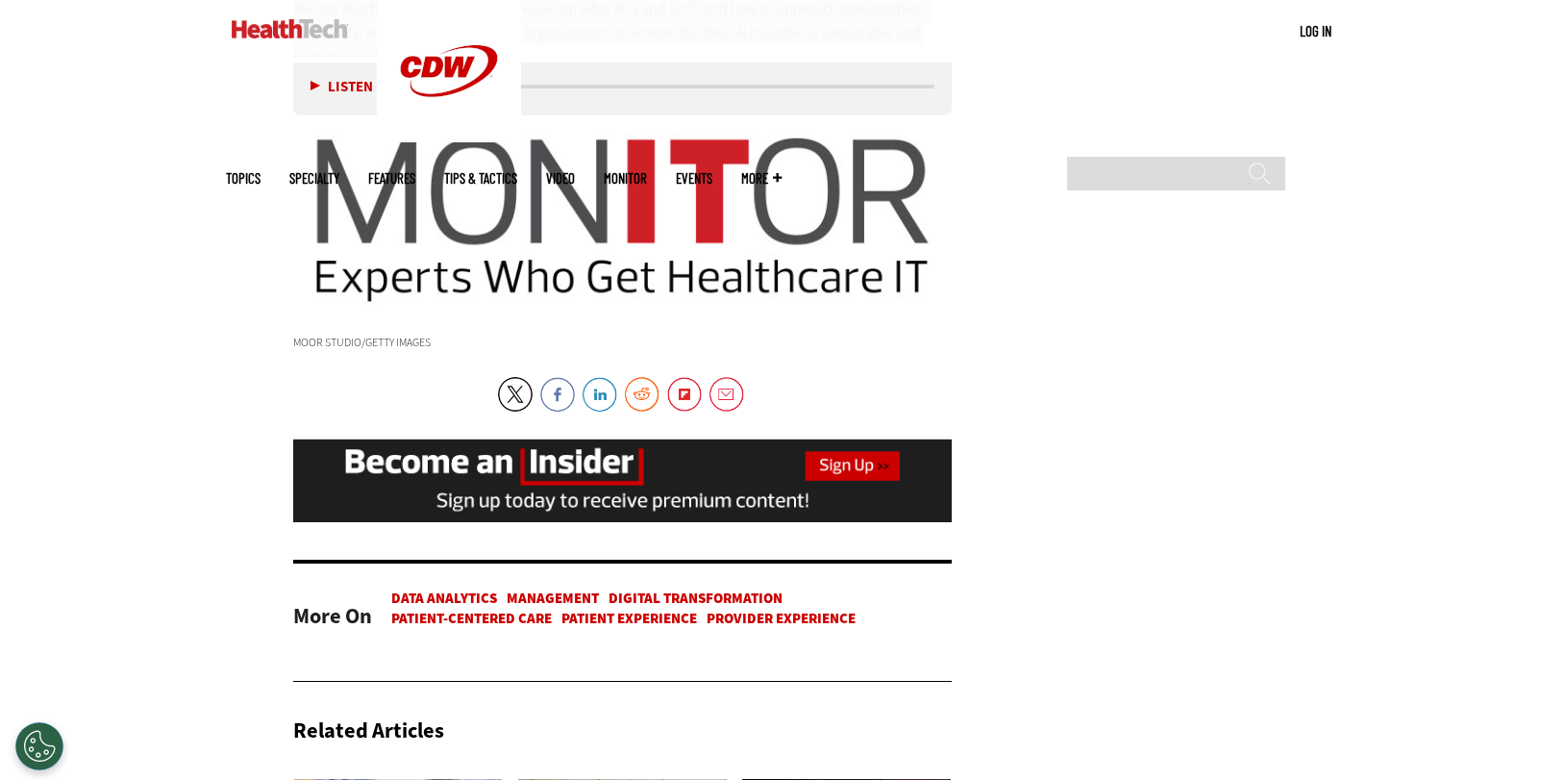
scroll to position [4228, 0]
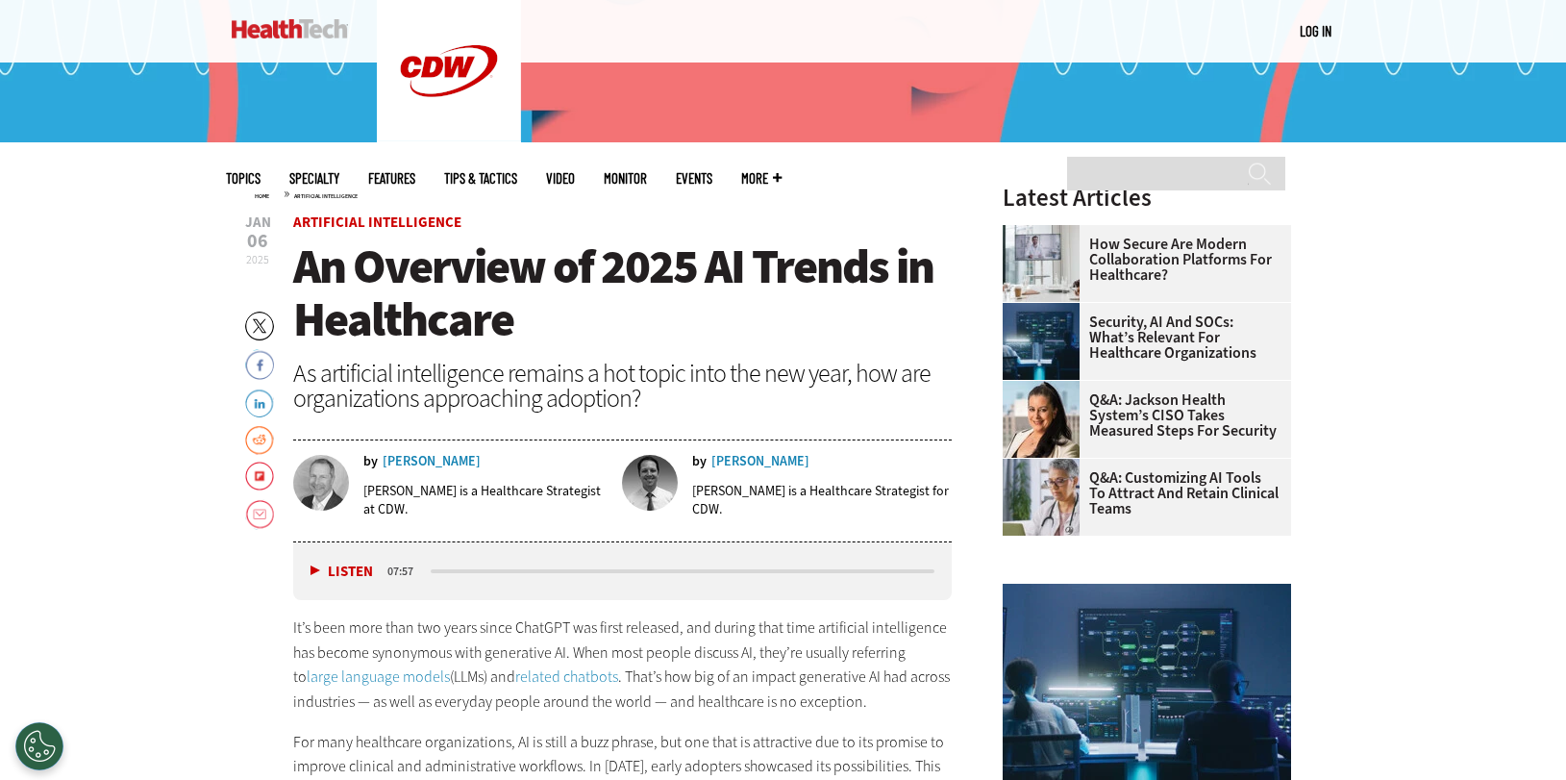
scroll to position [576, 0]
